Goal: Entertainment & Leisure: Consume media (video, audio)

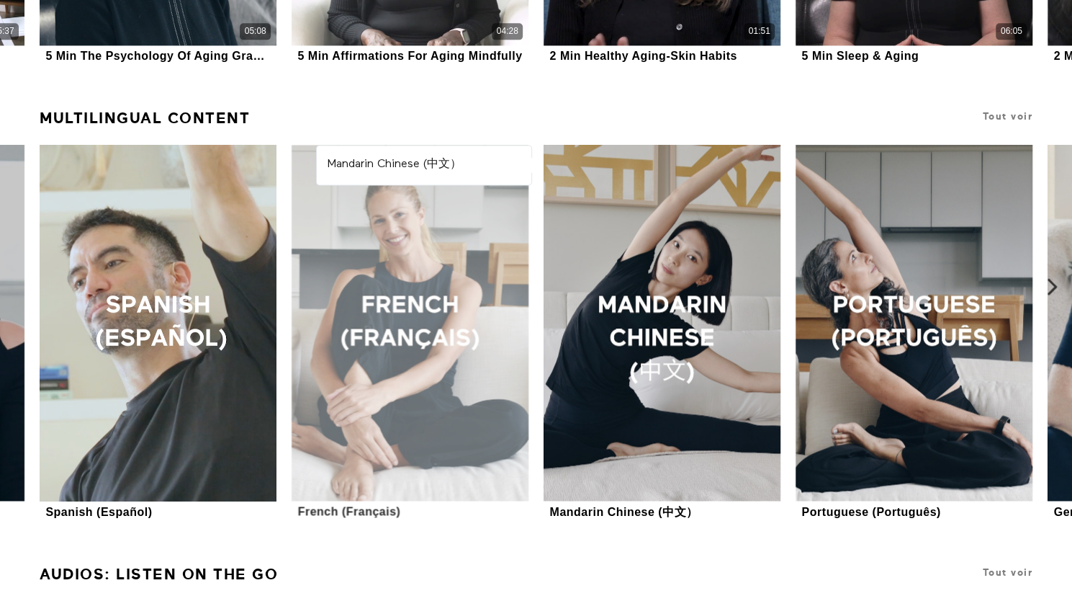
scroll to position [1150, 0]
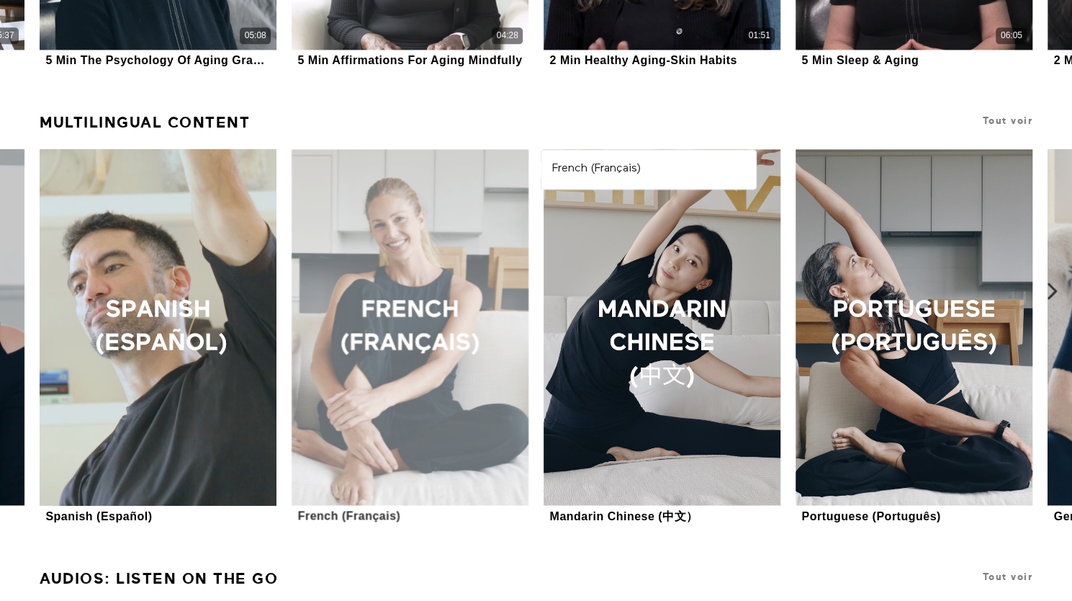
click at [390, 346] on div at bounding box center [410, 327] width 237 height 356
